Goal: Contribute content: Contribute content

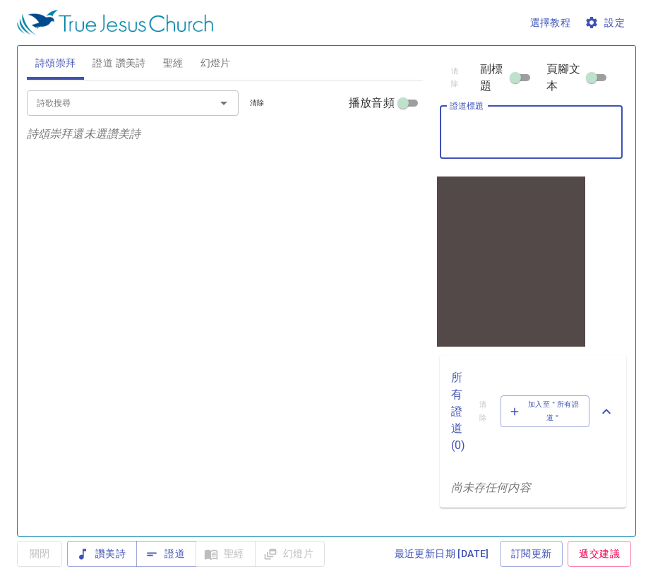
click at [532, 142] on textarea "證道標題" at bounding box center [532, 132] width 164 height 27
type textarea "s"
type textarea "f"
type textarea "s"
click at [490, 129] on textarea "證道標題" at bounding box center [532, 132] width 164 height 27
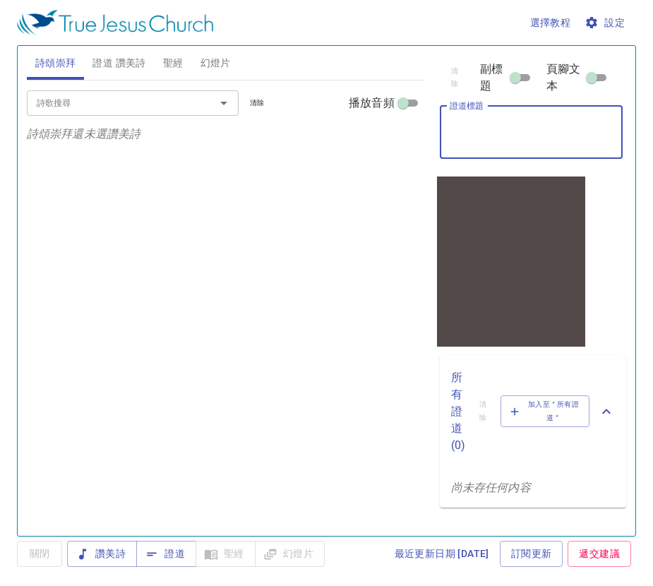
type textarea "c"
type textarea "d"
type textarea "f"
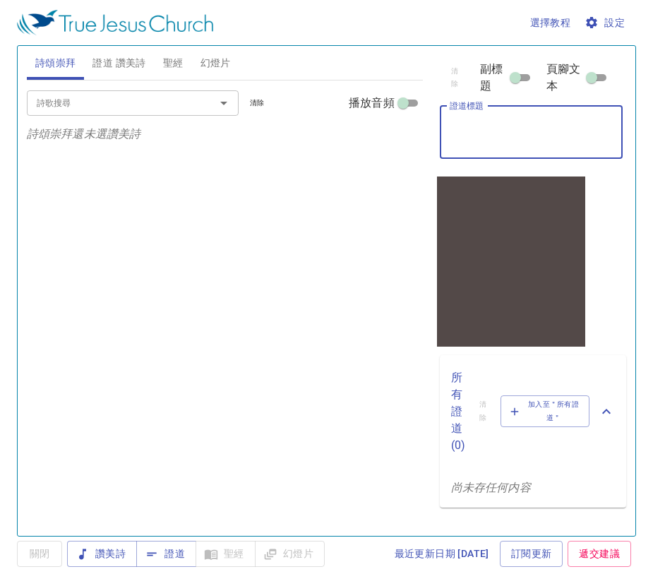
type textarea "a"
type textarea "f"
